Goal: Information Seeking & Learning: Understand process/instructions

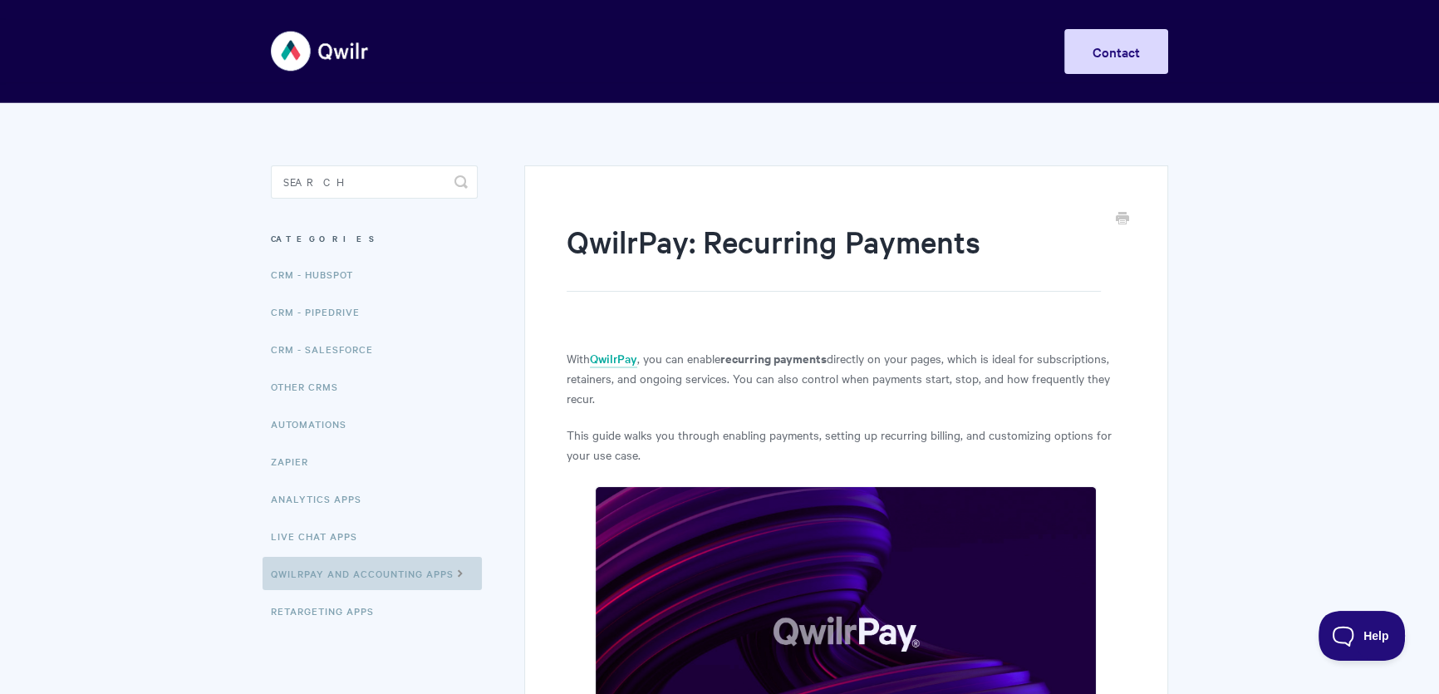
click at [464, 575] on icon at bounding box center [461, 571] width 14 height 13
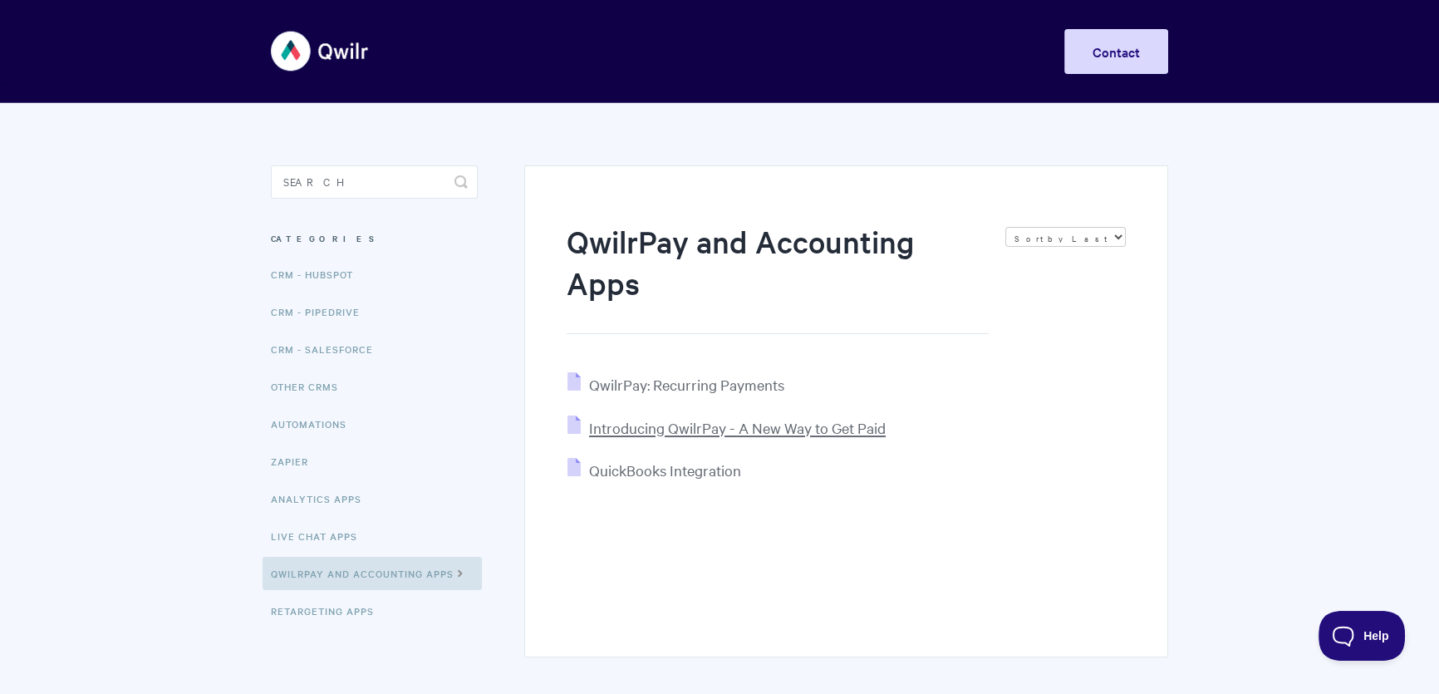
click at [755, 430] on span "Introducing QwilrPay - A New Way to Get Paid" at bounding box center [737, 427] width 297 height 19
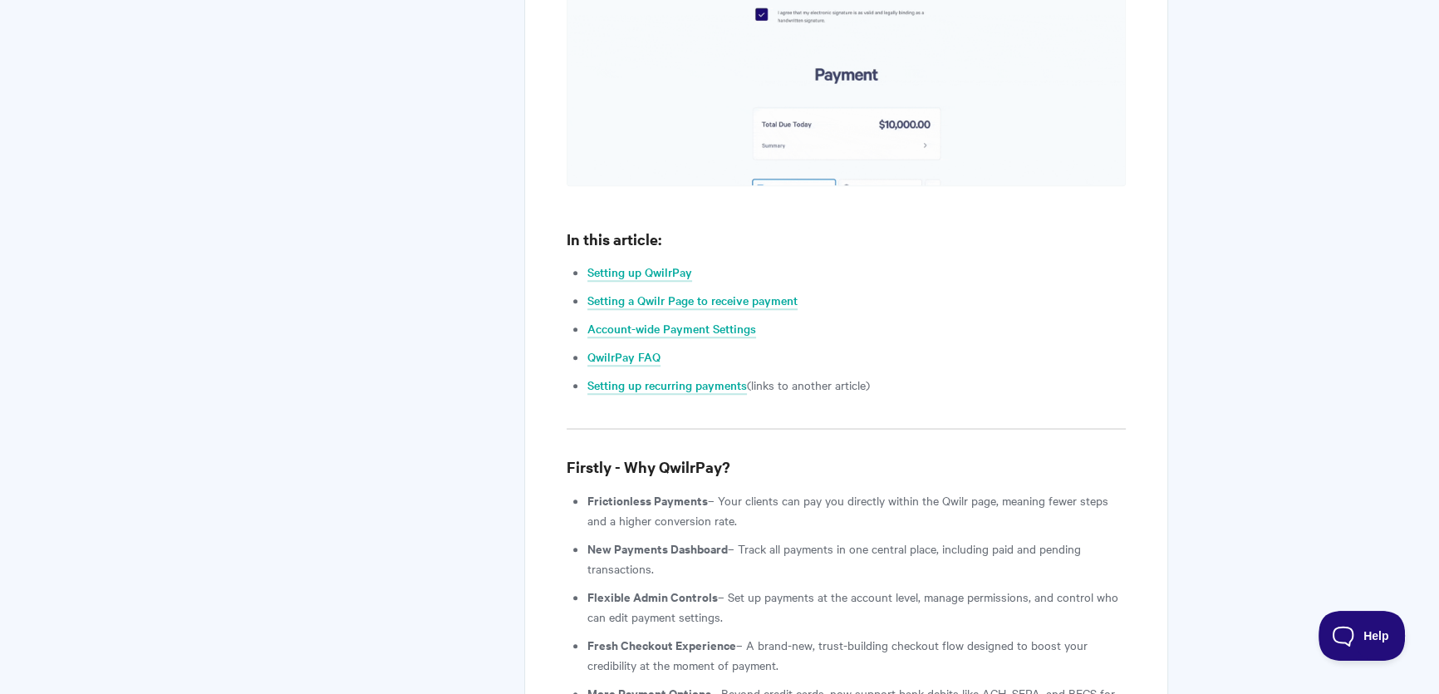
scroll to position [1284, 0]
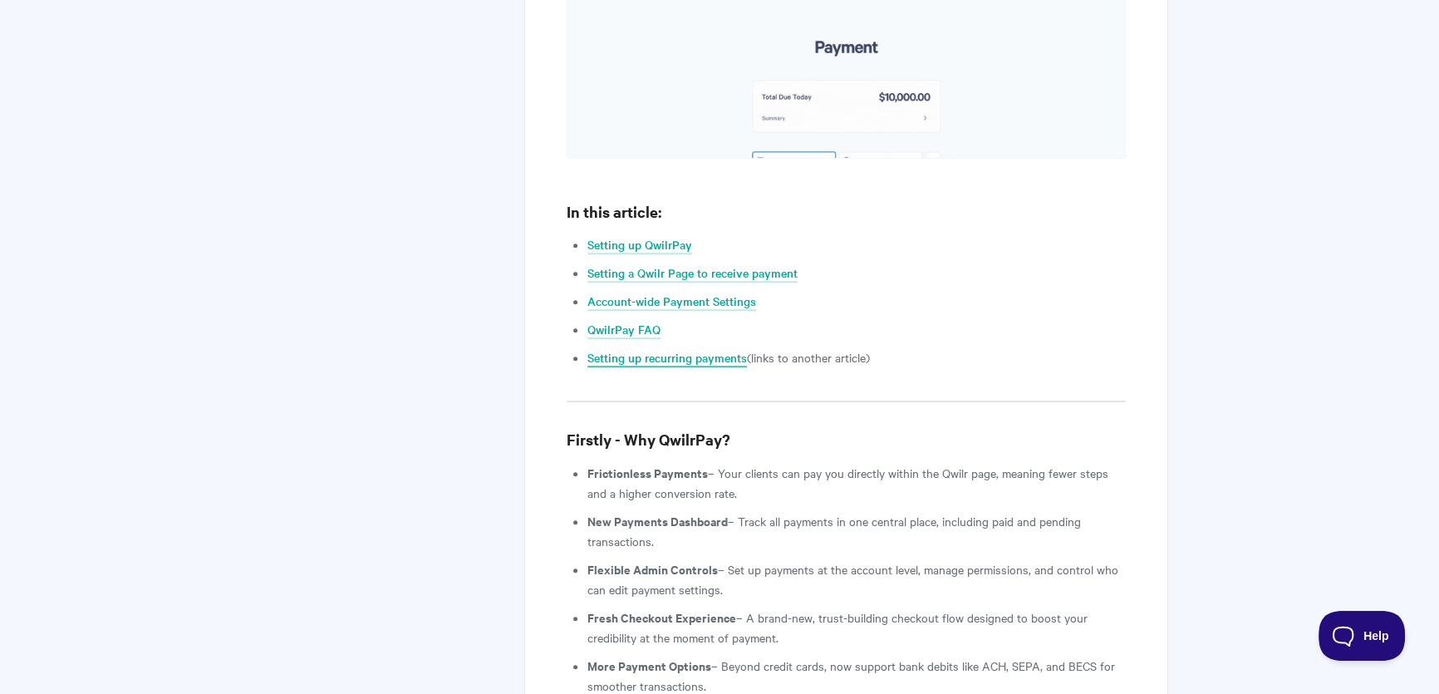
click at [709, 349] on link "Setting up recurring payments" at bounding box center [667, 358] width 160 height 18
